Goal: Task Accomplishment & Management: Use online tool/utility

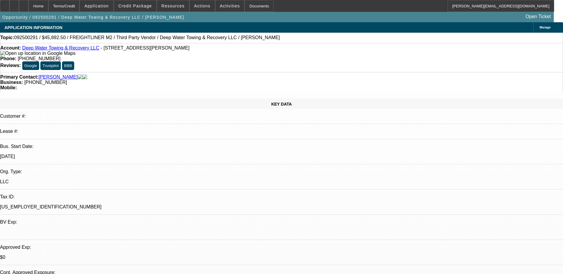
select select "0"
select select "6"
select select "0"
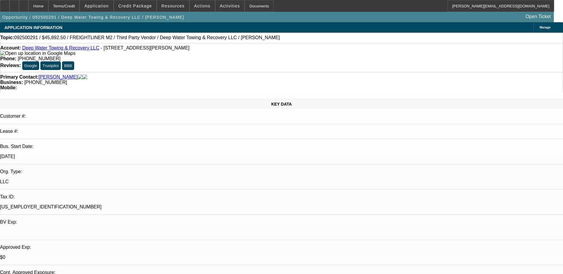
select select "0"
select select "6"
select select "0"
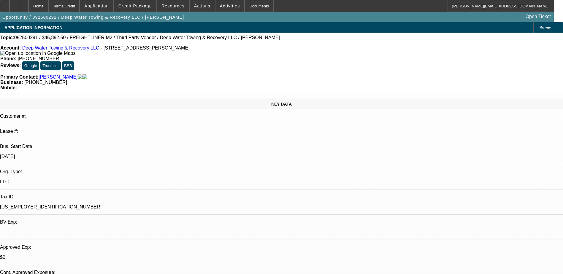
select select "0"
select select "6"
select select "0"
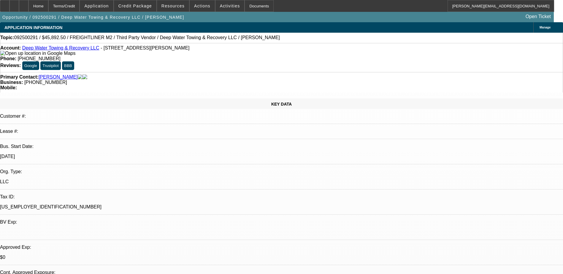
select select "6"
click at [133, 7] on span "Credit Package" at bounding box center [135, 6] width 34 height 5
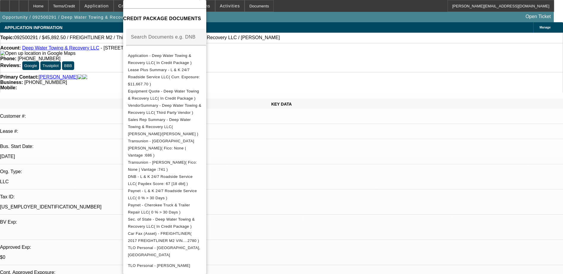
scroll to position [30, 0]
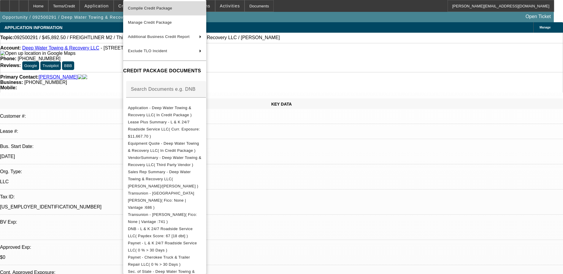
click at [160, 7] on span "Compile Credit Package" at bounding box center [150, 8] width 44 height 4
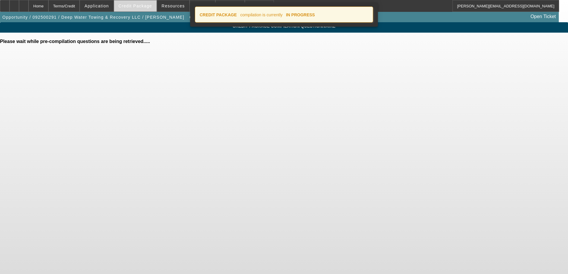
click at [143, 6] on span "Credit Package" at bounding box center [135, 6] width 34 height 5
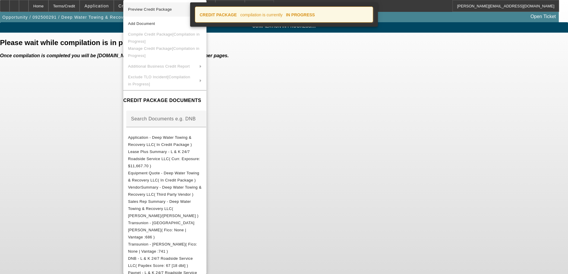
click at [143, 10] on span "Preview Credit Package" at bounding box center [150, 9] width 44 height 4
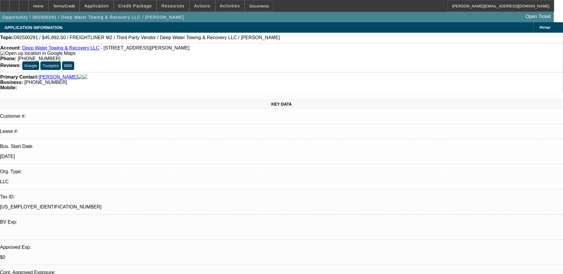
select select "0"
select select "6"
select select "0"
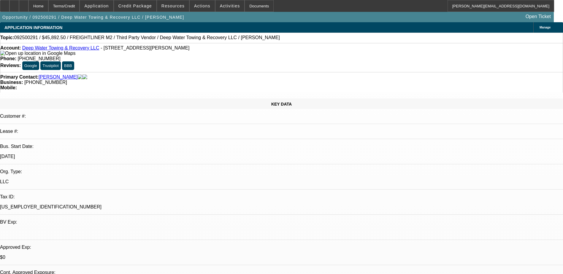
select select "0"
select select "6"
select select "0"
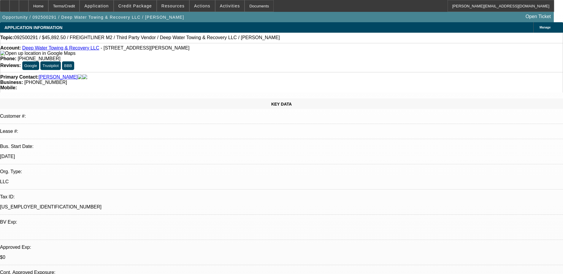
select select "0"
select select "6"
select select "0"
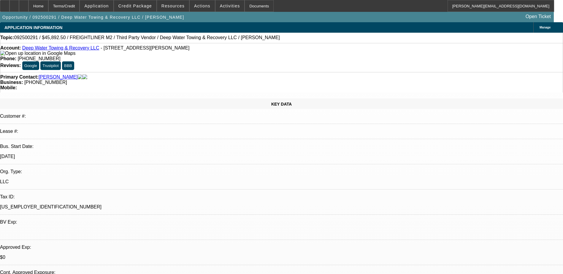
select select "6"
